Goal: Task Accomplishment & Management: Complete application form

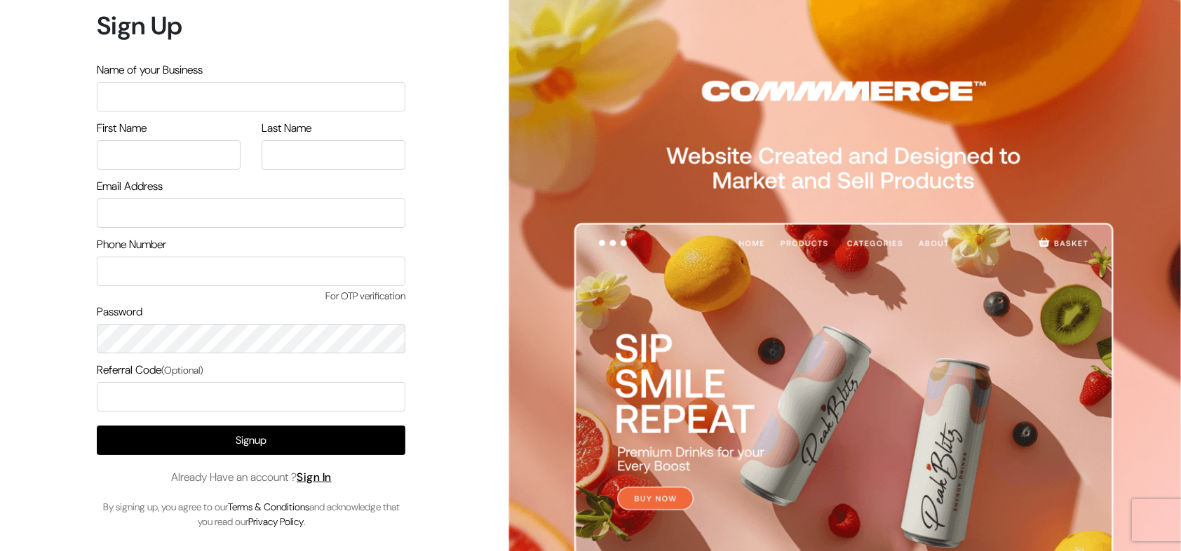
click at [258, 98] on input "text" at bounding box center [251, 96] width 308 height 29
click at [210, 134] on div "First Name" at bounding box center [169, 145] width 144 height 50
click at [189, 90] on input "text" at bounding box center [251, 96] width 308 height 29
type input "arasanstore"
click at [159, 163] on input "text" at bounding box center [169, 154] width 144 height 29
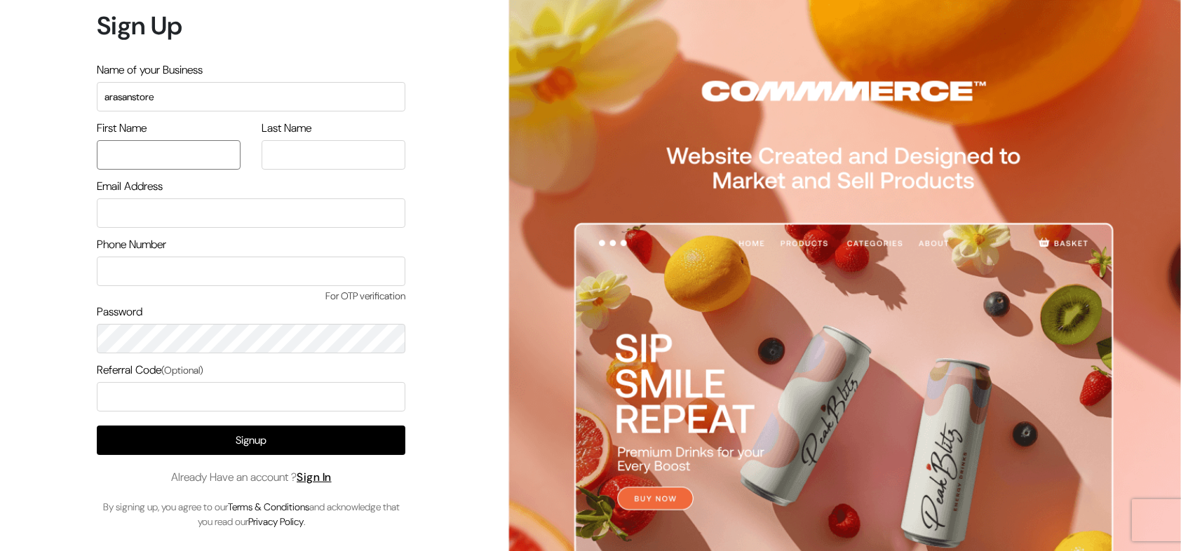
type input "arasan"
click at [322, 145] on input "text" at bounding box center [334, 154] width 144 height 29
type input "arasan"
click at [264, 215] on input "email" at bounding box center [251, 212] width 308 height 29
type input "arasantesting@gmail.com"
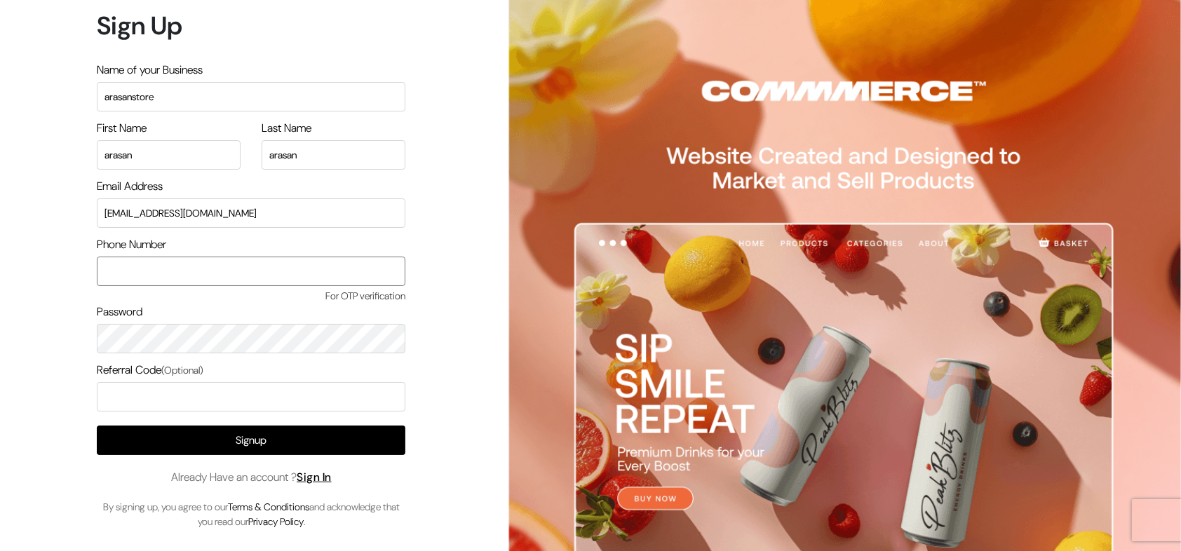
click at [205, 281] on input "text" at bounding box center [251, 271] width 308 height 29
type input "0"
type input "9500829799"
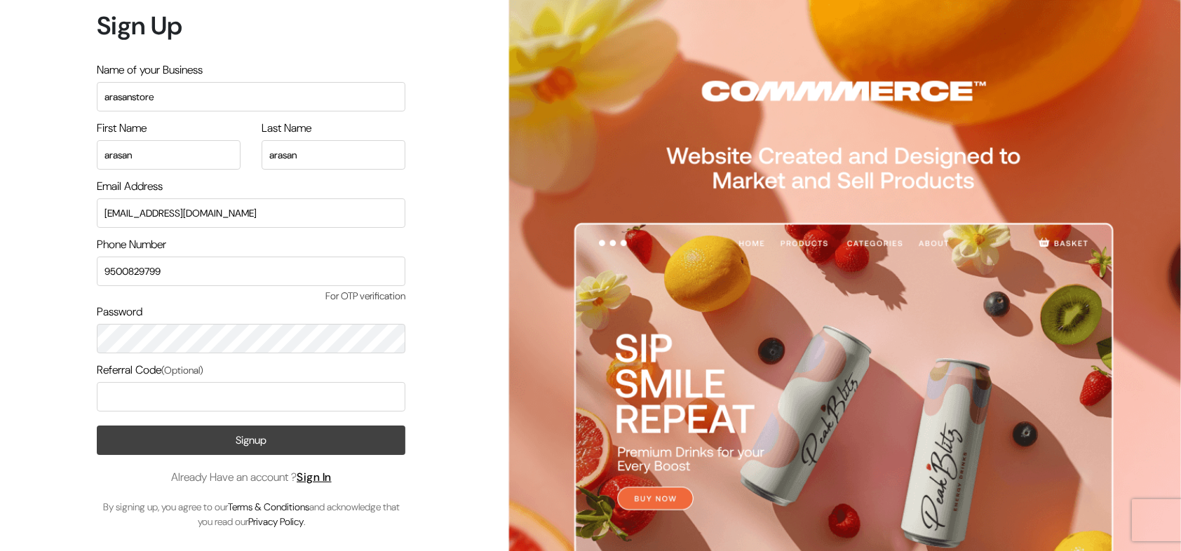
click at [240, 445] on button "Signup" at bounding box center [251, 440] width 308 height 29
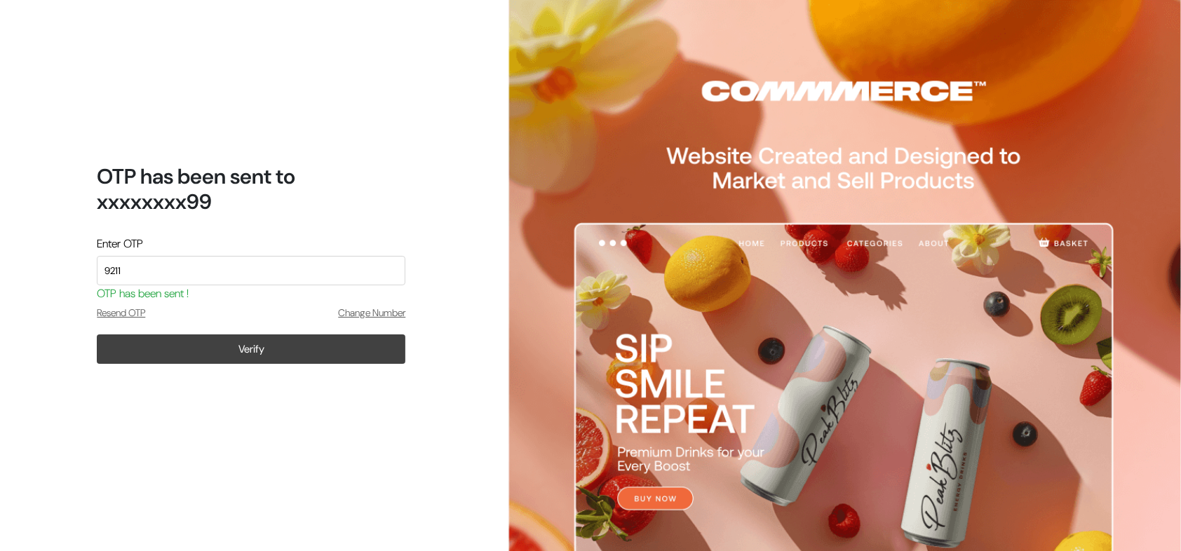
type input "9211"
click at [266, 344] on button "Verify" at bounding box center [251, 348] width 308 height 29
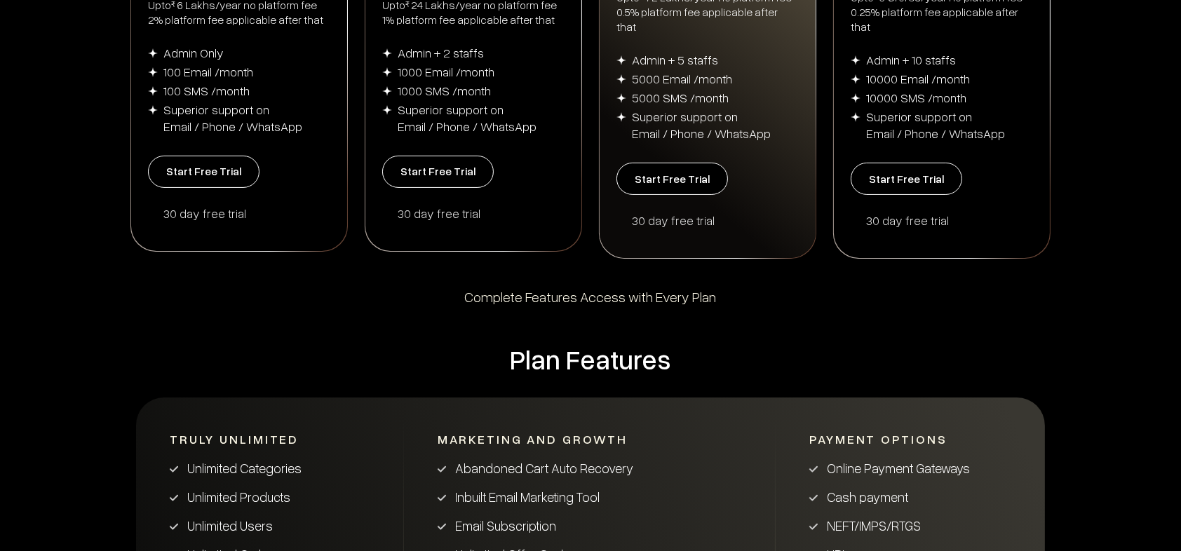
scroll to position [458, 0]
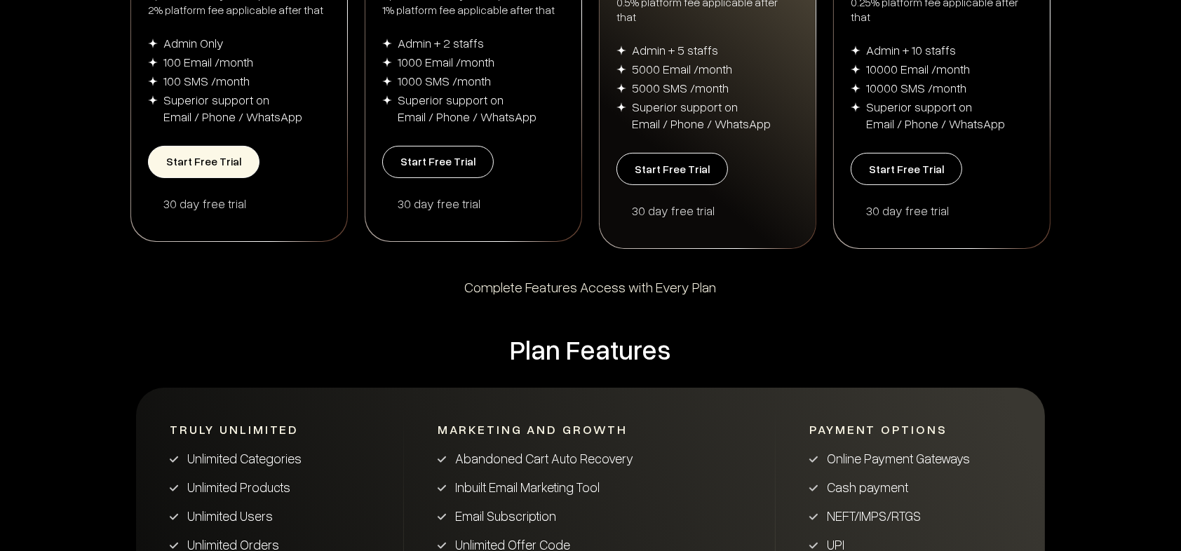
click at [210, 167] on button "Start Free Trial" at bounding box center [203, 162] width 111 height 32
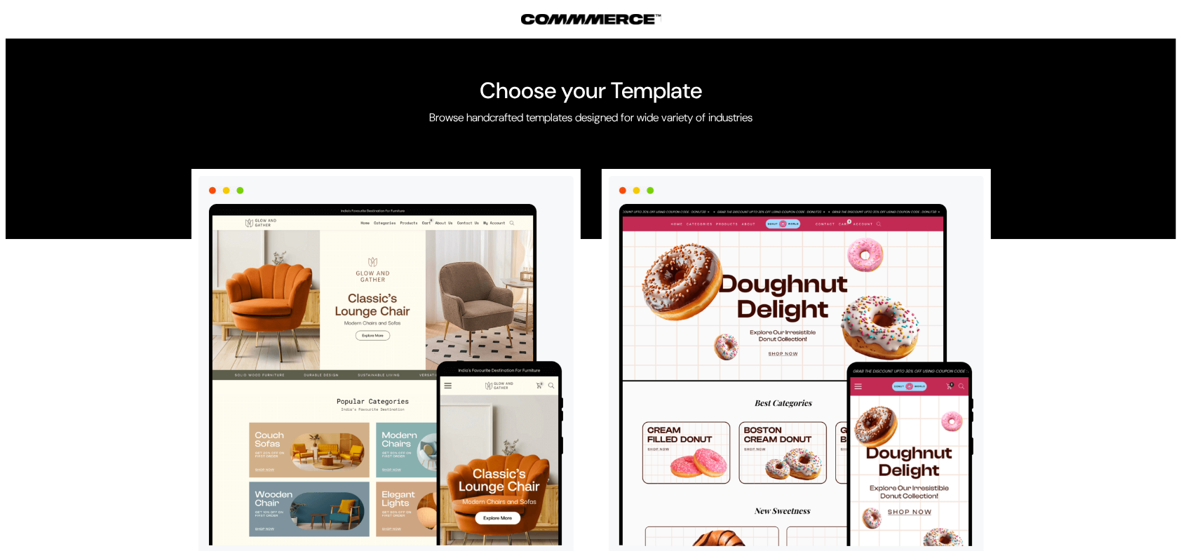
scroll to position [714, 0]
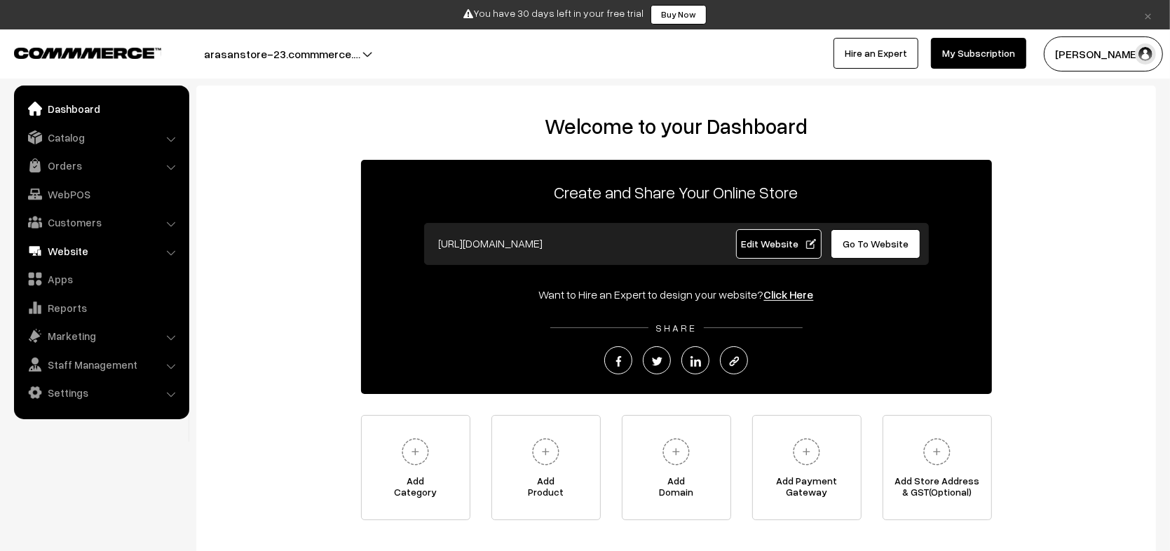
click at [95, 257] on link "Website" at bounding box center [101, 250] width 167 height 25
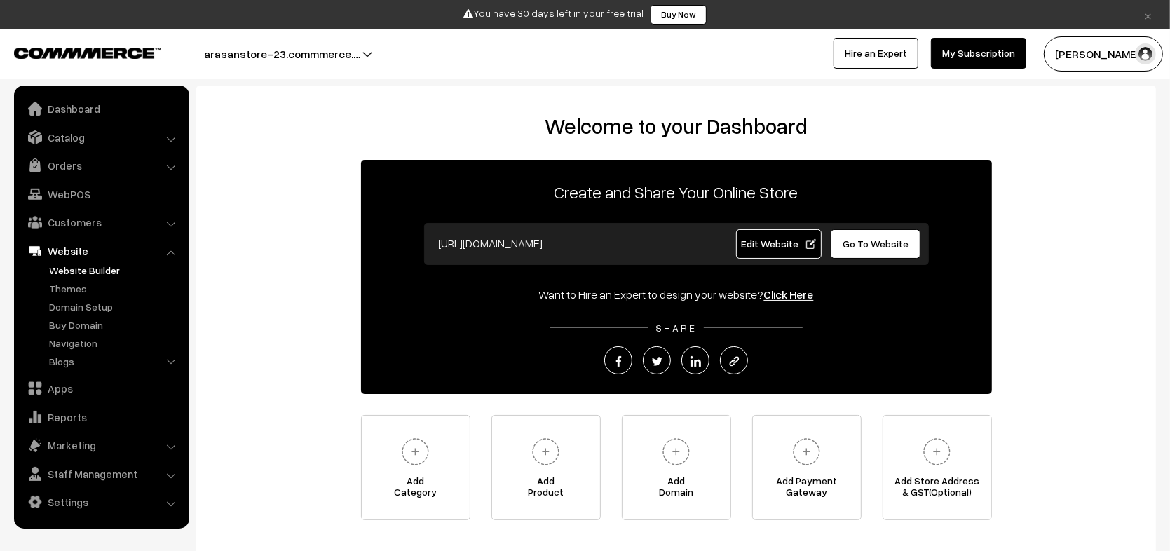
click at [86, 272] on link "Website Builder" at bounding box center [115, 270] width 139 height 15
